Goal: Navigation & Orientation: Find specific page/section

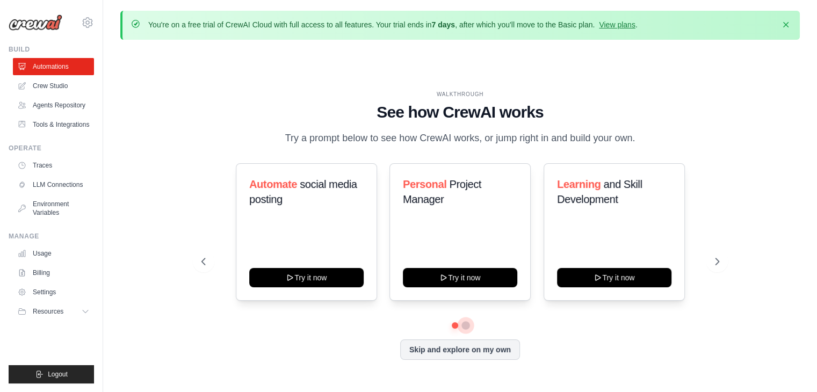
click at [465, 329] on button at bounding box center [466, 325] width 9 height 9
click at [65, 119] on link "Tools & Integrations" at bounding box center [54, 124] width 81 height 17
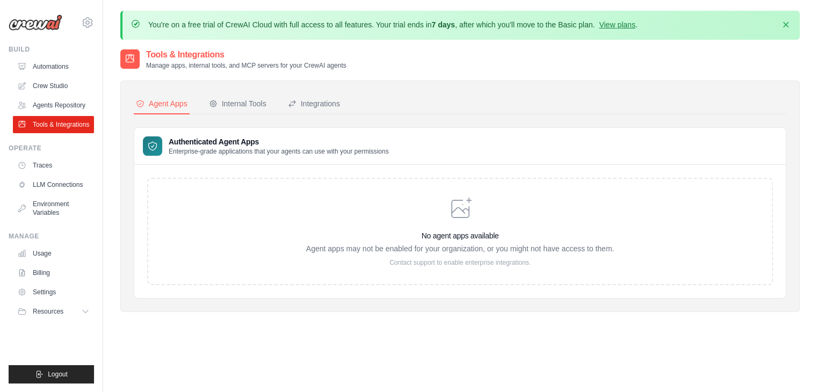
click at [66, 95] on ul "Automations Crew Studio Agents Repository Tools & Integrations" at bounding box center [53, 95] width 81 height 75
click at [61, 71] on link "Automations" at bounding box center [54, 66] width 81 height 17
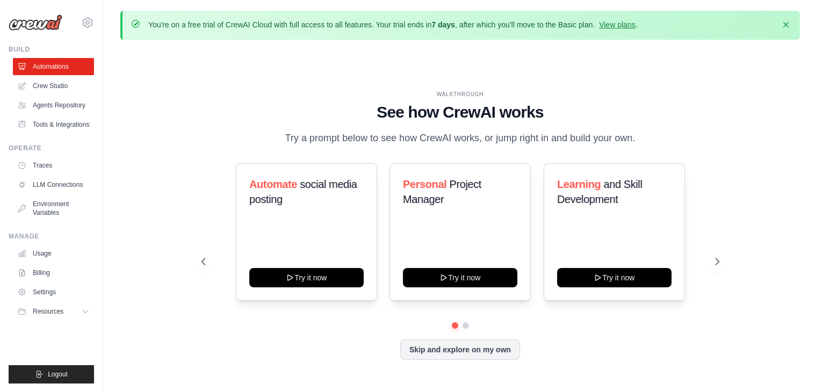
click at [731, 265] on div "WALKTHROUGH See how [PERSON_NAME] works Try a prompt below to see how [PERSON_N…" at bounding box center [461, 233] width 544 height 287
click at [719, 267] on icon at bounding box center [718, 261] width 11 height 11
click at [717, 265] on icon at bounding box center [718, 262] width 3 height 6
click at [60, 221] on link "Environment Variables" at bounding box center [54, 209] width 81 height 26
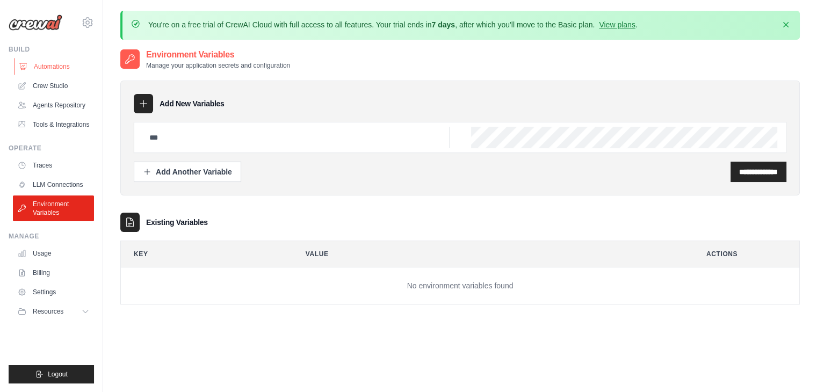
click at [62, 68] on link "Automations" at bounding box center [54, 66] width 81 height 17
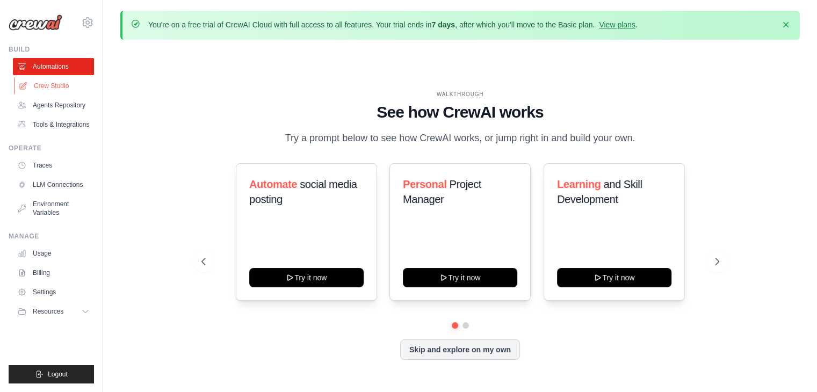
click at [77, 90] on link "Crew Studio" at bounding box center [54, 85] width 81 height 17
